Goal: Task Accomplishment & Management: Manage account settings

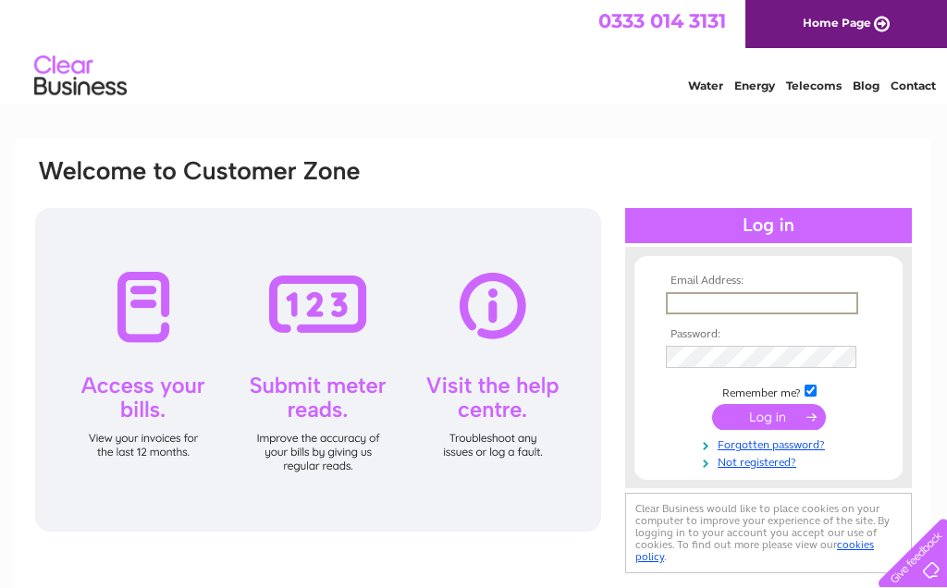
type input "[EMAIL_ADDRESS][DOMAIN_NAME]"
click at [769, 418] on input "submit" at bounding box center [769, 417] width 114 height 26
click at [798, 412] on input "submit" at bounding box center [769, 415] width 114 height 26
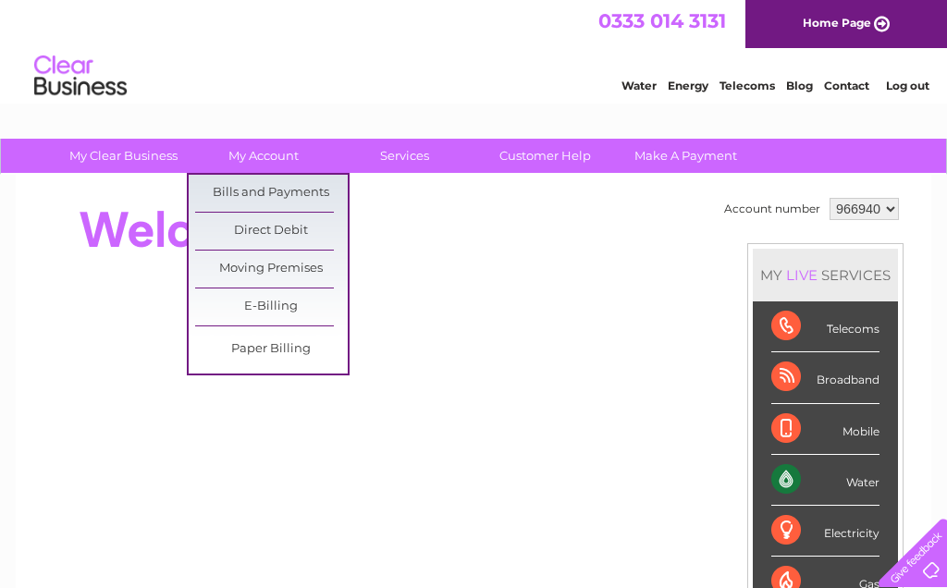
click at [311, 192] on link "Bills and Payments" at bounding box center [271, 193] width 153 height 37
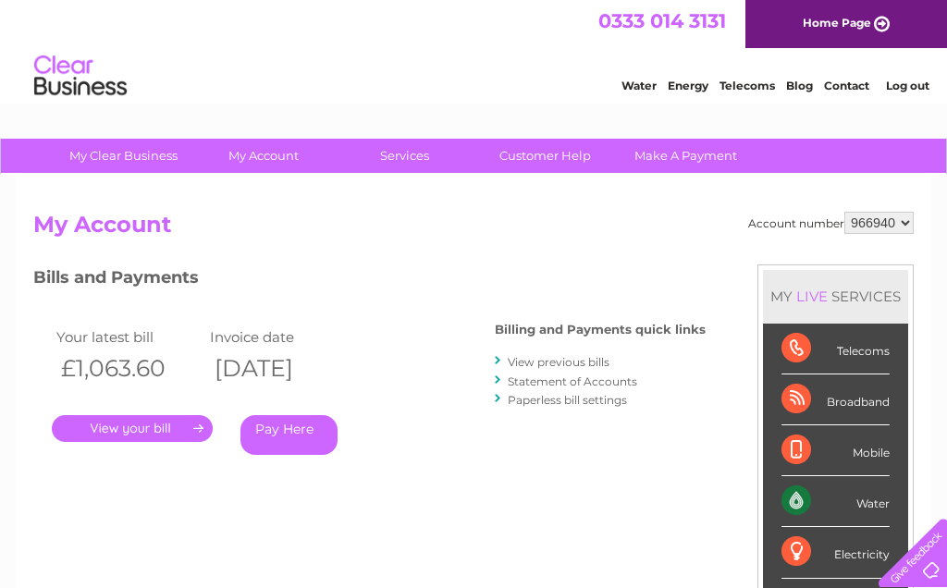
click at [181, 426] on link "." at bounding box center [132, 428] width 161 height 27
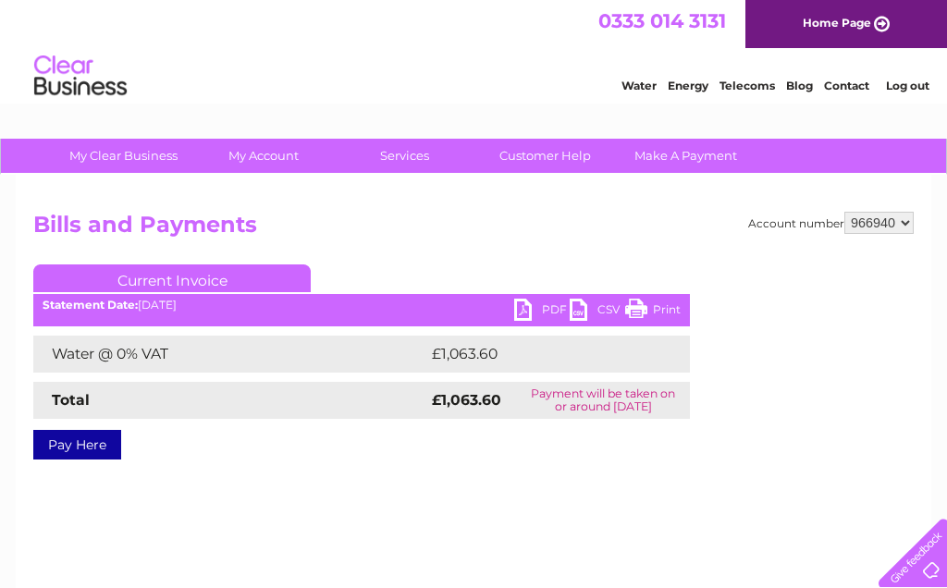
click at [542, 312] on link "PDF" at bounding box center [541, 312] width 55 height 27
click at [918, 90] on link "Log out" at bounding box center [907, 86] width 43 height 14
